Goal: Information Seeking & Learning: Learn about a topic

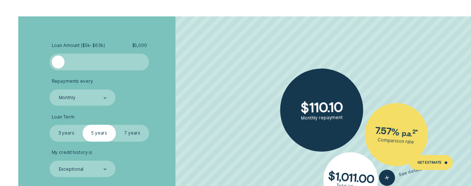
scroll to position [1116, 0]
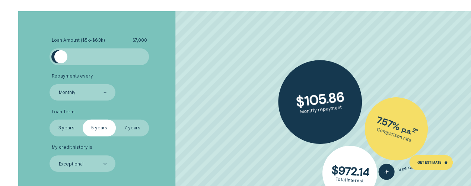
click at [61, 56] on div at bounding box center [60, 56] width 13 height 13
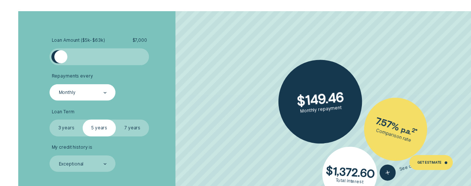
click at [105, 90] on div at bounding box center [105, 93] width 3 height 16
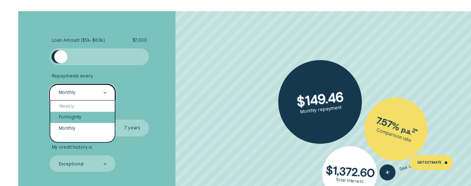
click at [93, 117] on div "Fortnightly" at bounding box center [82, 117] width 64 height 11
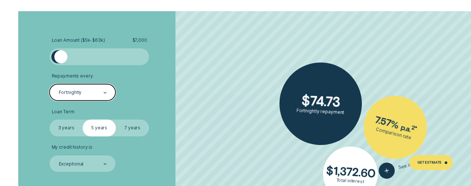
click at [64, 129] on label "3 years" at bounding box center [66, 128] width 33 height 16
click at [50, 120] on input "3 years" at bounding box center [50, 120] width 0 height 0
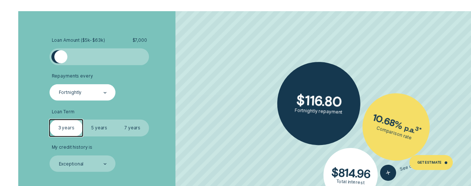
click at [147, 130] on label "7 years" at bounding box center [132, 128] width 33 height 16
click at [116, 120] on input "7 years" at bounding box center [116, 120] width 0 height 0
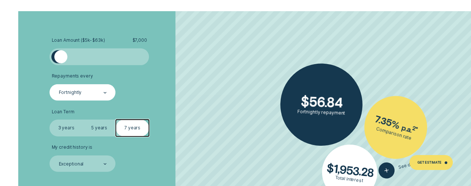
click at [103, 128] on label "5 years" at bounding box center [99, 128] width 33 height 16
click at [83, 120] on input "5 years" at bounding box center [83, 120] width 0 height 0
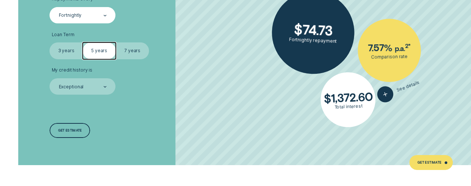
scroll to position [1172, 0]
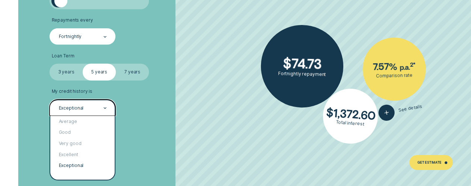
click at [85, 100] on div "Exceptional" at bounding box center [83, 107] width 66 height 16
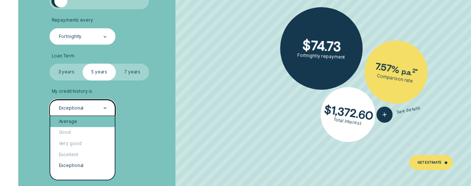
click at [83, 119] on div "Average" at bounding box center [82, 121] width 64 height 11
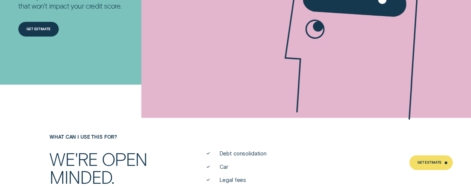
scroll to position [0, 0]
